Goal: Contribute content: Add original content to the website for others to see

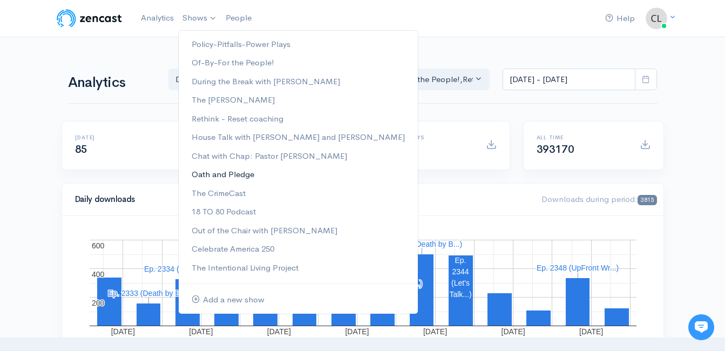
click at [202, 174] on link "Oath and Pledge" at bounding box center [298, 174] width 239 height 19
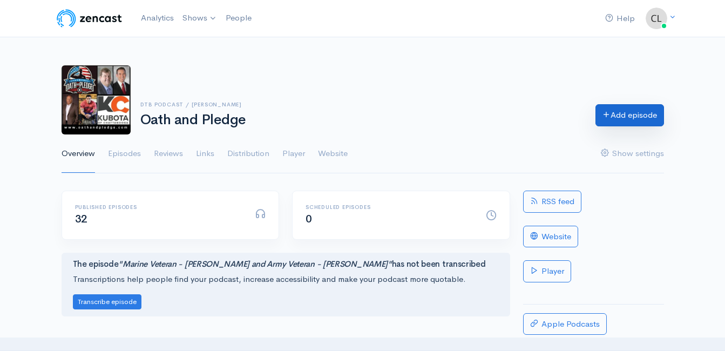
click at [643, 122] on link "Add episode" at bounding box center [629, 115] width 69 height 22
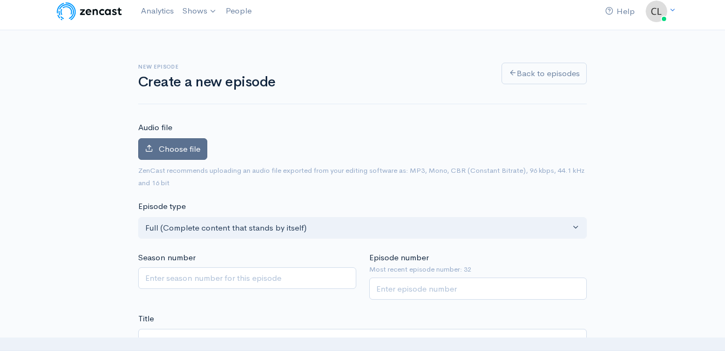
click at [180, 149] on span "Choose file" at bounding box center [180, 149] width 42 height 10
click at [0, 0] on input "Choose file" at bounding box center [0, 0] width 0 height 0
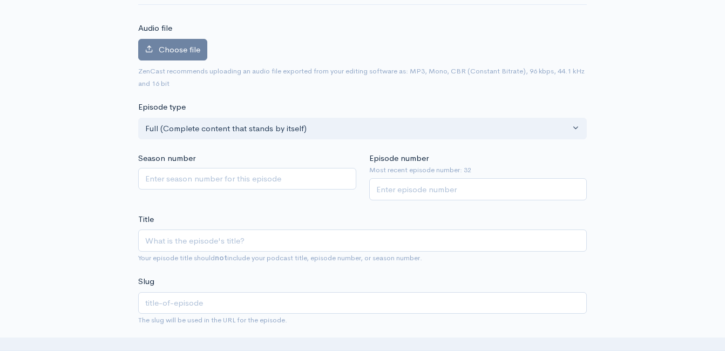
scroll to position [115, 0]
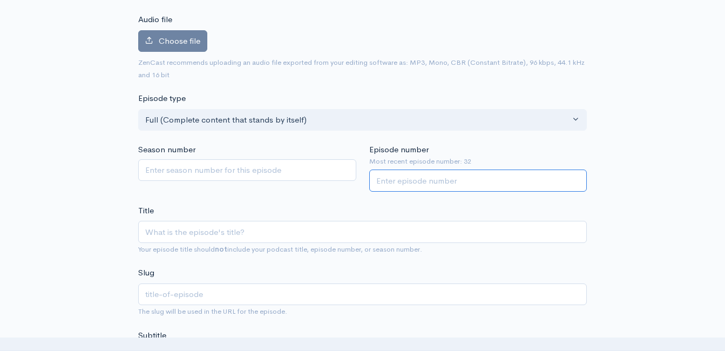
click at [462, 183] on input "Episode number" at bounding box center [478, 180] width 218 height 22
type input "33"
click at [414, 230] on input "Title" at bounding box center [362, 232] width 448 height 22
type input "C"
type input "c"
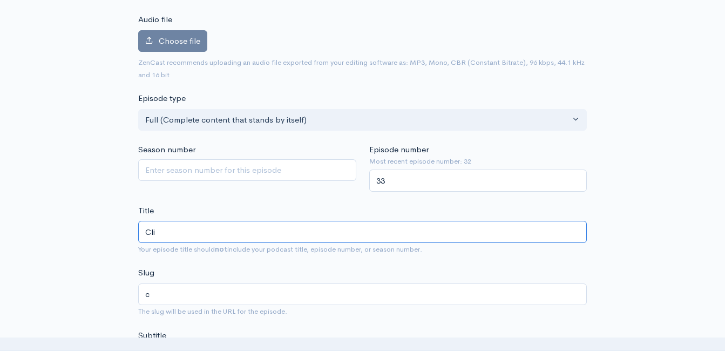
type input "Clin"
type input "clin"
type input "[PERSON_NAME]"
type input "[PERSON_NAME] an"
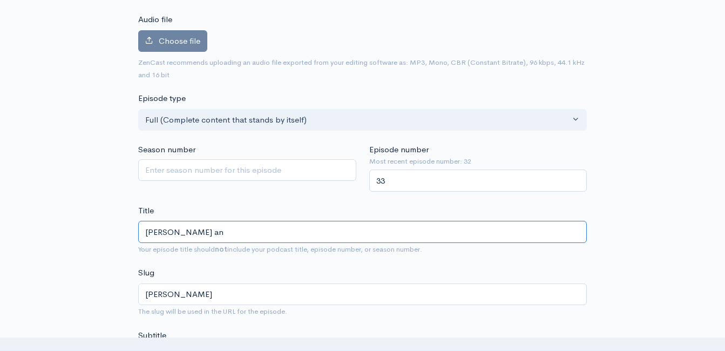
type input "[PERSON_NAME]-an"
type input "[PERSON_NAME] and"
type input "[PERSON_NAME]-and"
type input "[PERSON_NAME] and J"
type input "[PERSON_NAME]-and-j"
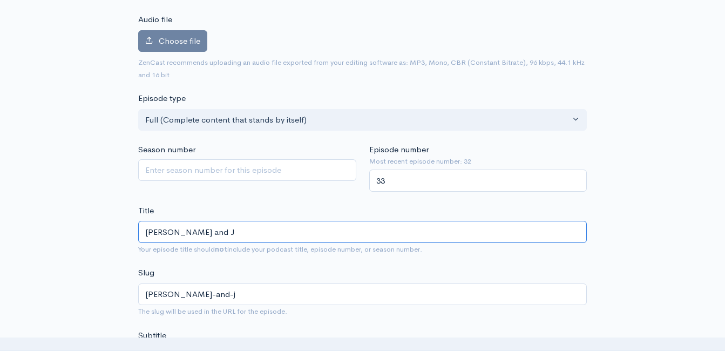
type input "[PERSON_NAME] and [PERSON_NAME]"
type input "[PERSON_NAME]-and-jo"
type input "[PERSON_NAME] and [PERSON_NAME]"
type input "[PERSON_NAME]-and-[PERSON_NAME]"
type input "[PERSON_NAME] and [PERSON_NAME]"
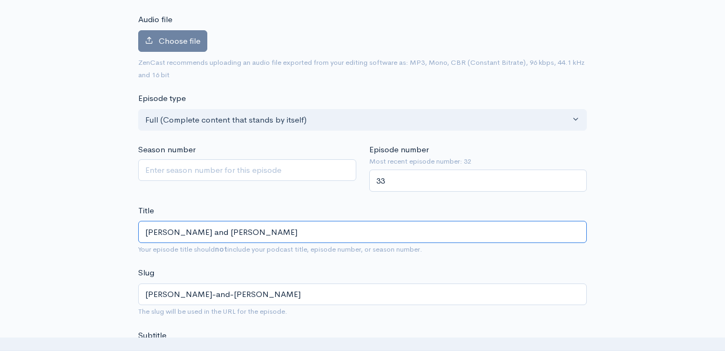
type input "[PERSON_NAME]-and-[PERSON_NAME]"
type input "[PERSON_NAME] and [PERSON_NAME]"
type input "[PERSON_NAME]-and-[PERSON_NAME]"
type input "[PERSON_NAME] and [PERSON_NAME]"
type input "[PERSON_NAME]-and-[PERSON_NAME]"
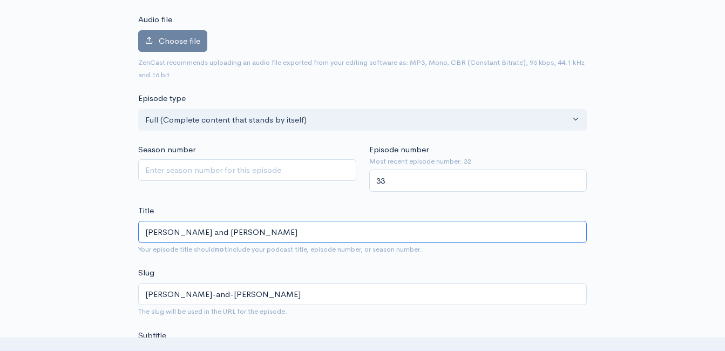
type input "[PERSON_NAME] and [PERSON_NAME] Talk"
type input "[PERSON_NAME]-and-[PERSON_NAME]-talk"
type input "[PERSON_NAME] and [PERSON_NAME] Talk M"
type input "[PERSON_NAME]-and-[PERSON_NAME]-talk-m"
type input "[PERSON_NAME] and [PERSON_NAME] Talk Me"
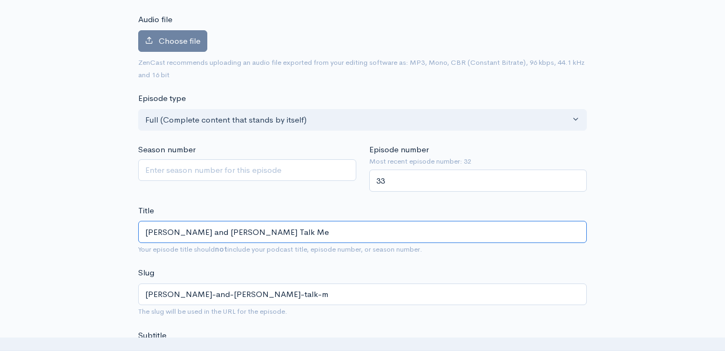
type input "[PERSON_NAME]-and-[PERSON_NAME]-talk-me"
type input "[PERSON_NAME] and [PERSON_NAME] Talk Med"
type input "[PERSON_NAME]-and-[PERSON_NAME]-talk-med"
type input "[PERSON_NAME] and [PERSON_NAME] Talk Medi"
type input "[PERSON_NAME]-and-[PERSON_NAME]-talk-medi"
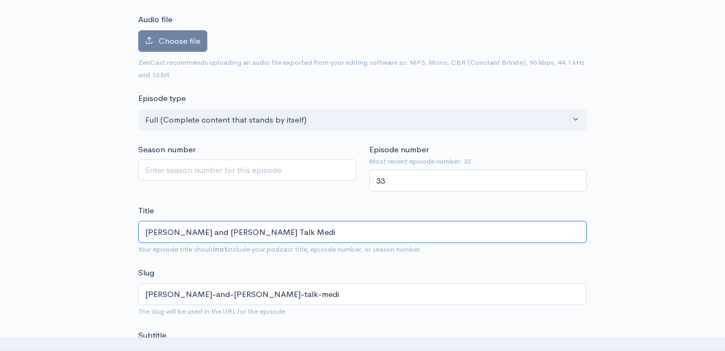
type input "[PERSON_NAME] and [PERSON_NAME] Talk Media"
type input "[PERSON_NAME]-and-[PERSON_NAME]-talk-media"
type input "[PERSON_NAME] and [PERSON_NAME] Talk Media - O"
type input "[PERSON_NAME]-and-[PERSON_NAME]-talk-media-o"
type input "[PERSON_NAME] and [PERSON_NAME] Talk Media - Op"
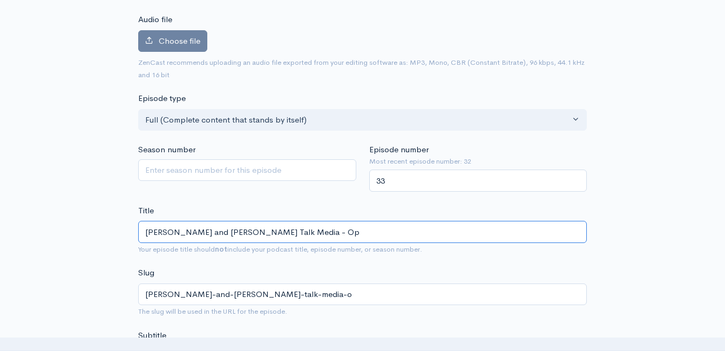
type input "[PERSON_NAME]-and-[PERSON_NAME]-talk-media-op"
type input "[PERSON_NAME] and [PERSON_NAME] Talk Media - Opi"
type input "[PERSON_NAME]-and-[PERSON_NAME]-talk-media-opi"
type input "[PERSON_NAME] and [PERSON_NAME] Talk Media - Opin"
type input "[PERSON_NAME]-and-[PERSON_NAME]-talk-media-opin"
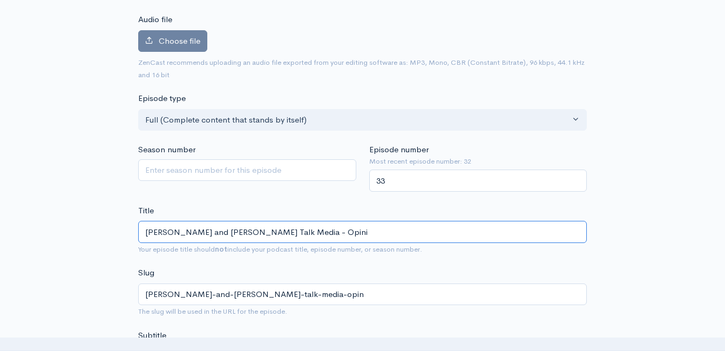
type input "[PERSON_NAME] and [PERSON_NAME] Talk Media - [PERSON_NAME]"
type input "[PERSON_NAME]-and-[PERSON_NAME]-talk-media-opinio"
type input "[PERSON_NAME] and [PERSON_NAME] Talk Media - Opinion"
type input "[PERSON_NAME]-and-[PERSON_NAME]-talk-media-opinion"
type input "[PERSON_NAME] and [PERSON_NAME] Talk Media - Opinions"
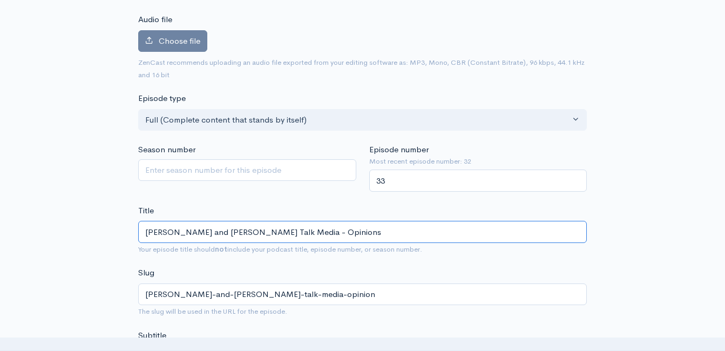
type input "[PERSON_NAME]-and-[PERSON_NAME]-talk-media-opinions"
type input "[PERSON_NAME] and [PERSON_NAME] Talk Media - Opinions - L"
type input "[PERSON_NAME]-and-[PERSON_NAME]-talk-media-opinions-l"
type input "[PERSON_NAME] and [PERSON_NAME] Talk Media - Opinions - [PERSON_NAME]"
type input "[PERSON_NAME]-and-[PERSON_NAME]-talk-media-opinions-[PERSON_NAME]"
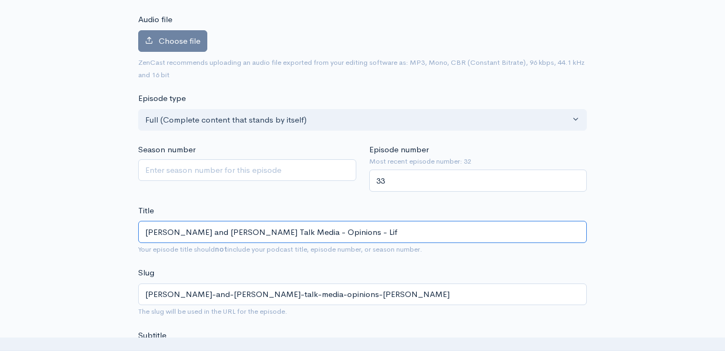
type input "[PERSON_NAME] and [PERSON_NAME] Talk Media - Opinions - Life"
type input "[PERSON_NAME]-and-[PERSON_NAME]-talk-media-opinions-life"
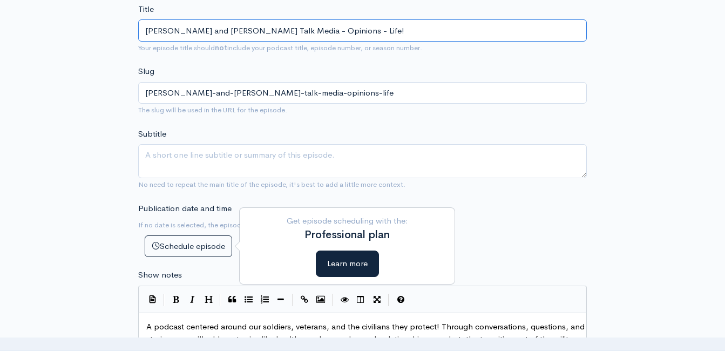
scroll to position [331, 0]
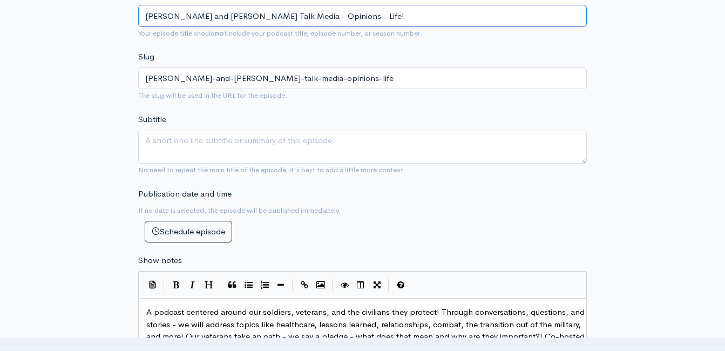
type input "[PERSON_NAME] and [PERSON_NAME] Talk Media - Opinions - Life!"
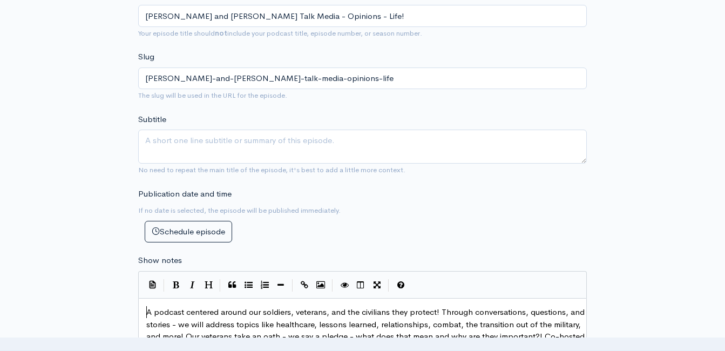
click at [146, 310] on span "A podcast centered around our soldiers, veterans, and the civilians they protec…" at bounding box center [366, 329] width 440 height 47
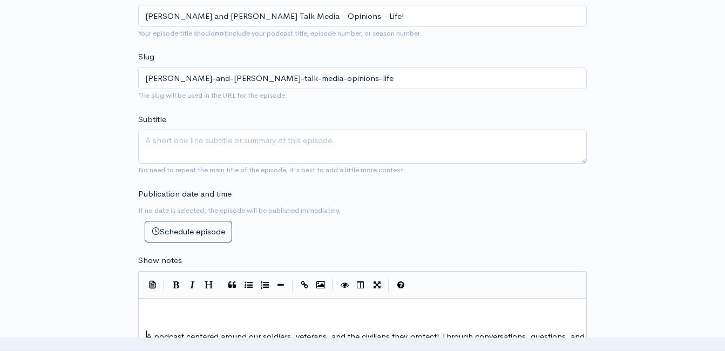
click at [189, 310] on pre "​" at bounding box center [366, 312] width 445 height 12
type textarea "A little bit of a different conves"
type textarea "rsation on O"
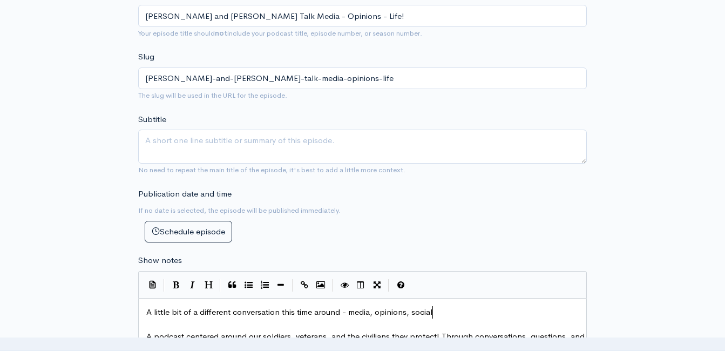
type textarea "this time around - media, opinions, social"
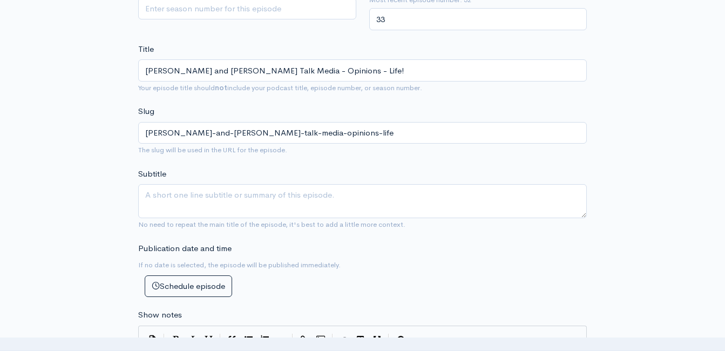
scroll to position [115, 0]
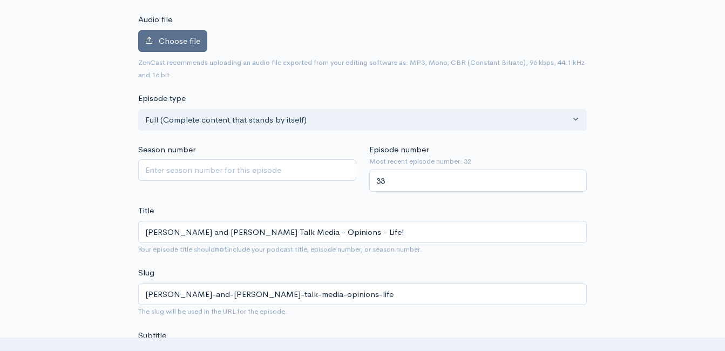
type textarea "and more with [PERSON_NAME] and [PERSON_NAME]!"
click at [186, 43] on span "Choose file" at bounding box center [180, 41] width 42 height 10
click at [0, 0] on input "Choose file" at bounding box center [0, 0] width 0 height 0
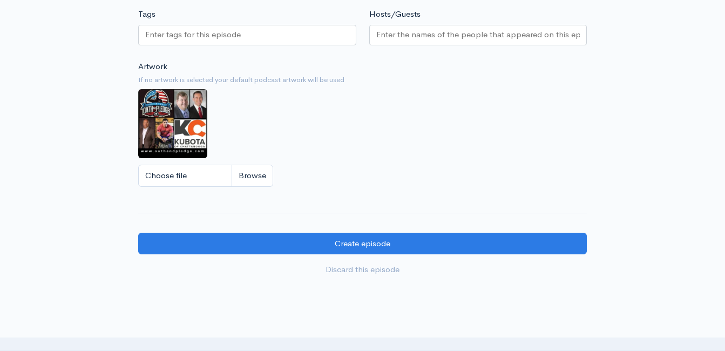
scroll to position [1032, 0]
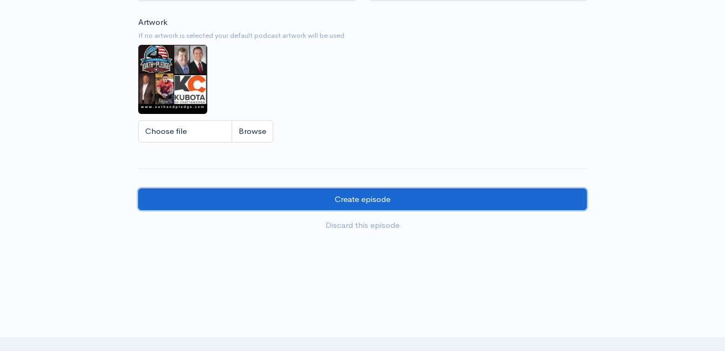
click at [252, 199] on input "Create episode" at bounding box center [362, 199] width 448 height 22
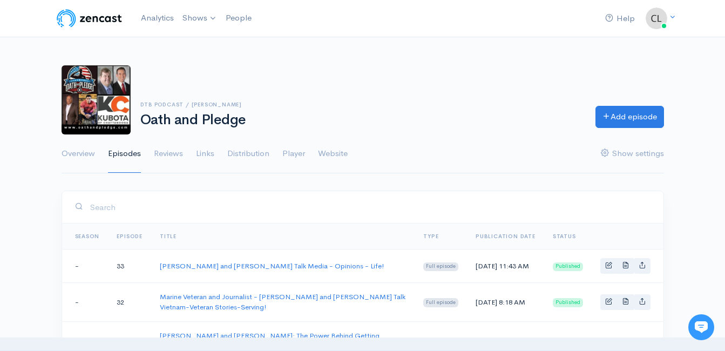
click at [178, 71] on div "DTB Podcast / [PERSON_NAME] Oath and Pledge Add episode" at bounding box center [362, 99] width 615 height 69
click at [151, 21] on link "Analytics" at bounding box center [158, 17] width 42 height 23
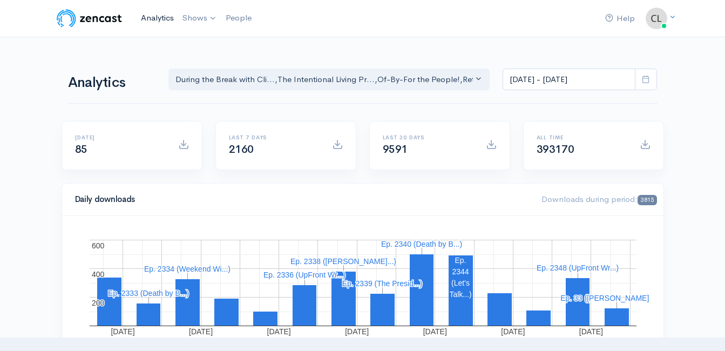
click at [163, 18] on link "Analytics" at bounding box center [158, 17] width 42 height 23
